Goal: Task Accomplishment & Management: Complete application form

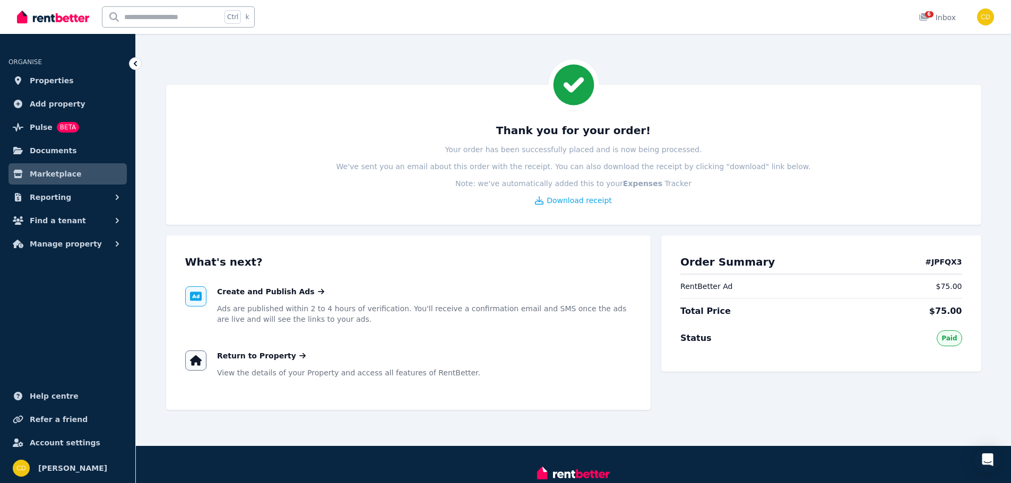
click at [63, 18] on img at bounding box center [53, 17] width 72 height 16
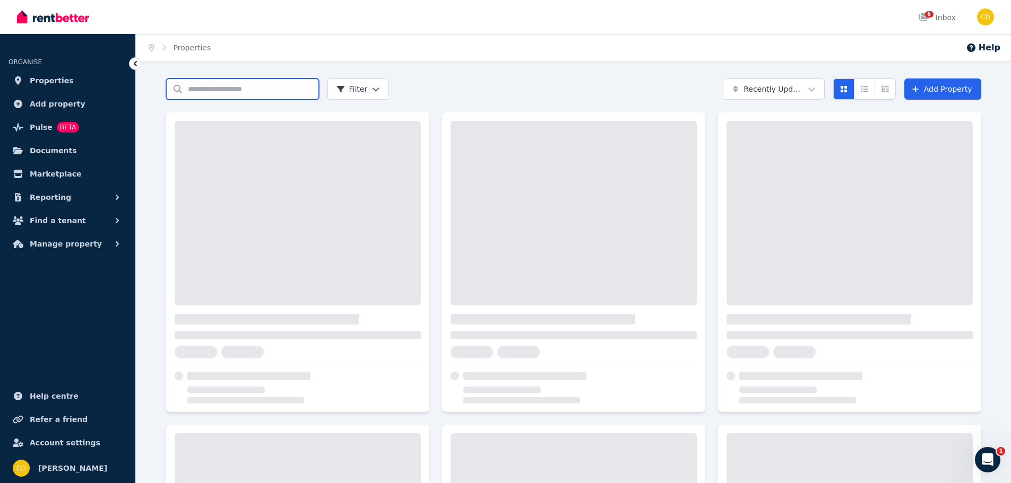
click at [224, 97] on input "Search properties" at bounding box center [242, 89] width 153 height 21
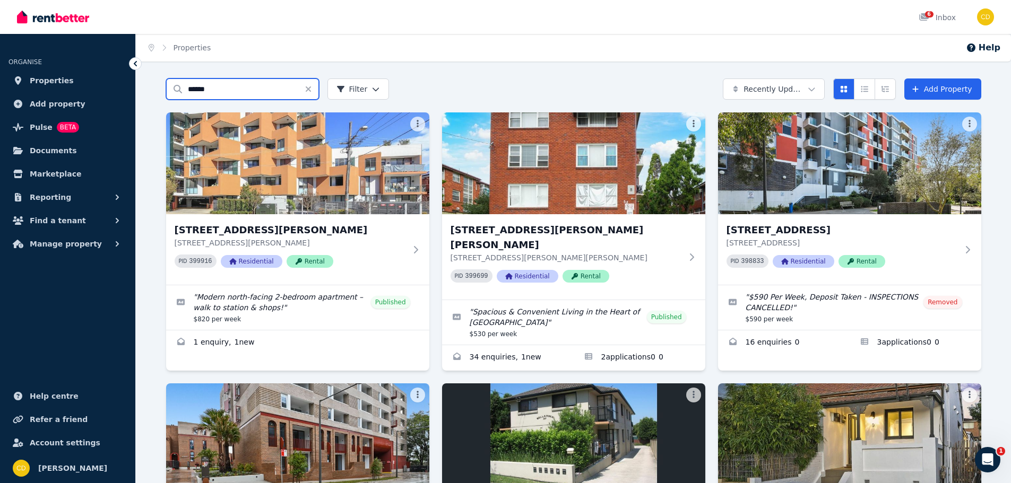
type input "******"
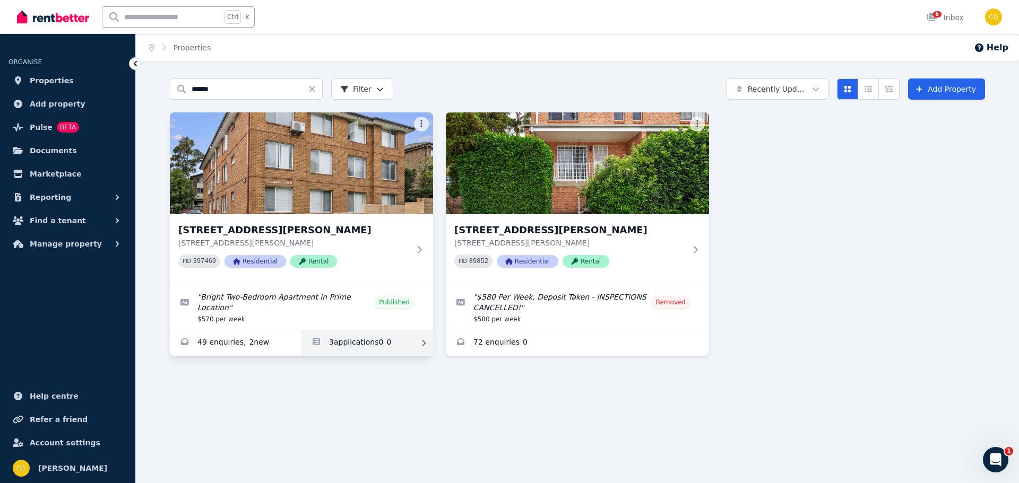
click at [356, 347] on link "Applications for 10/52 Weston St, Harris Park" at bounding box center [367, 343] width 132 height 25
